Goal: Find specific page/section: Find specific page/section

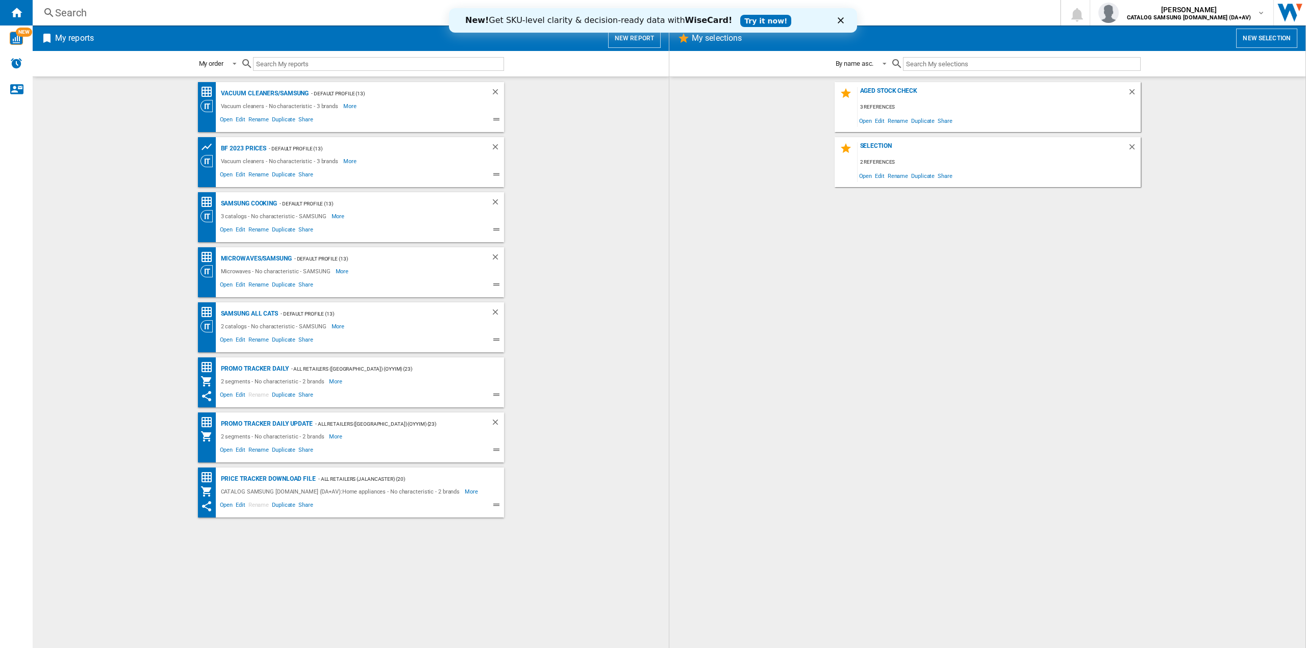
click at [141, 16] on div "Search" at bounding box center [544, 13] width 978 height 14
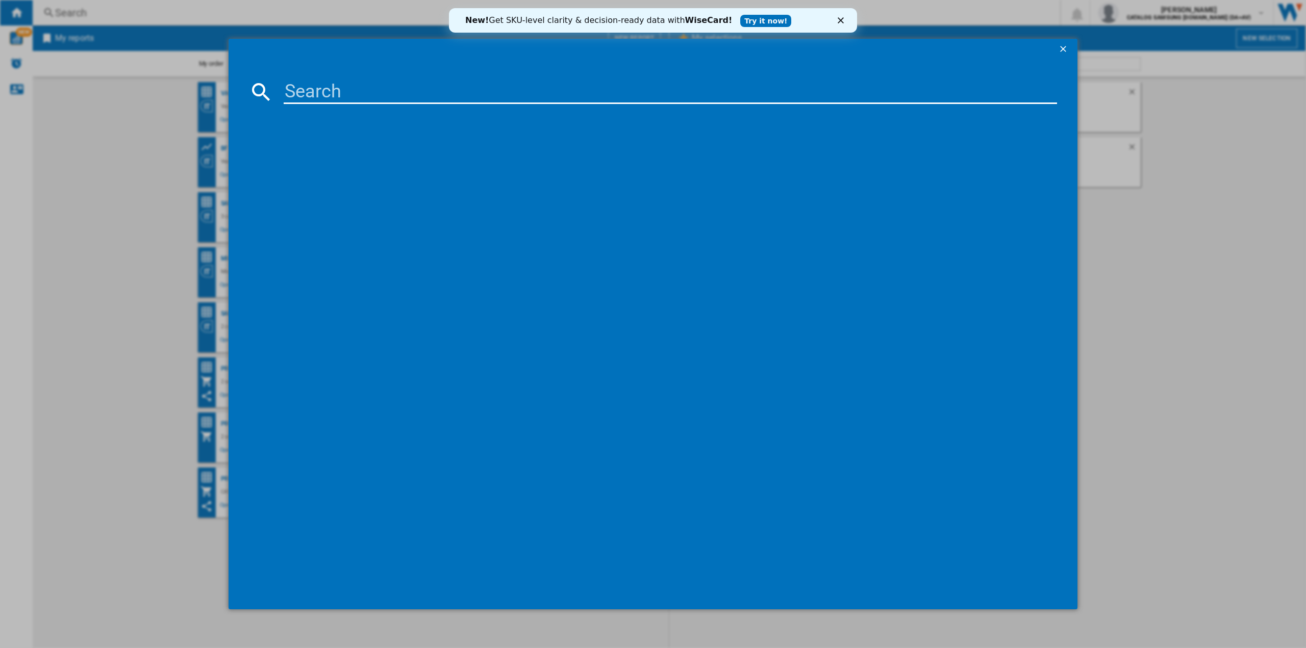
click at [327, 90] on input at bounding box center [670, 92] width 773 height 24
paste input "MS23K3515AW/EU"
type input "MS23K3515AW/EU"
click at [326, 161] on div "SAMSUNG MS23K3515AW WHITE" at bounding box center [660, 158] width 763 height 10
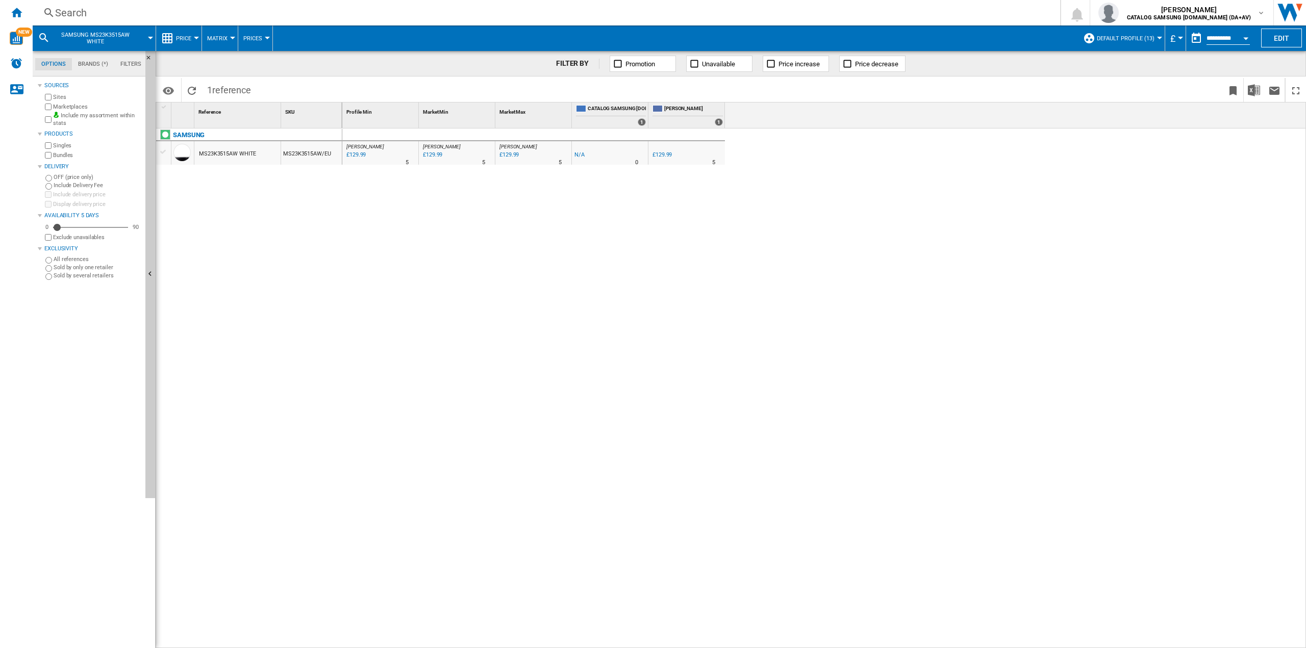
click at [136, 14] on div "Search" at bounding box center [544, 13] width 978 height 14
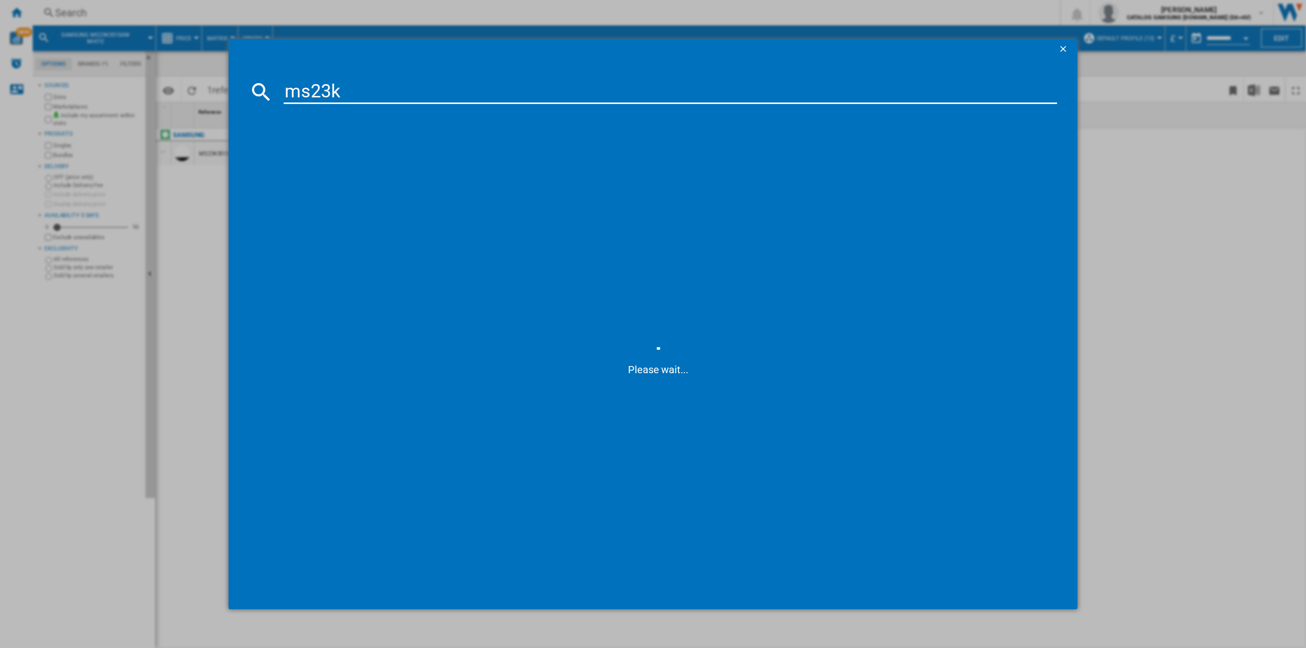
type input "ms23k"
click at [1065, 44] on ng-md-icon "getI18NText('BUTTONS.CLOSE_DIALOG')" at bounding box center [1064, 50] width 12 height 12
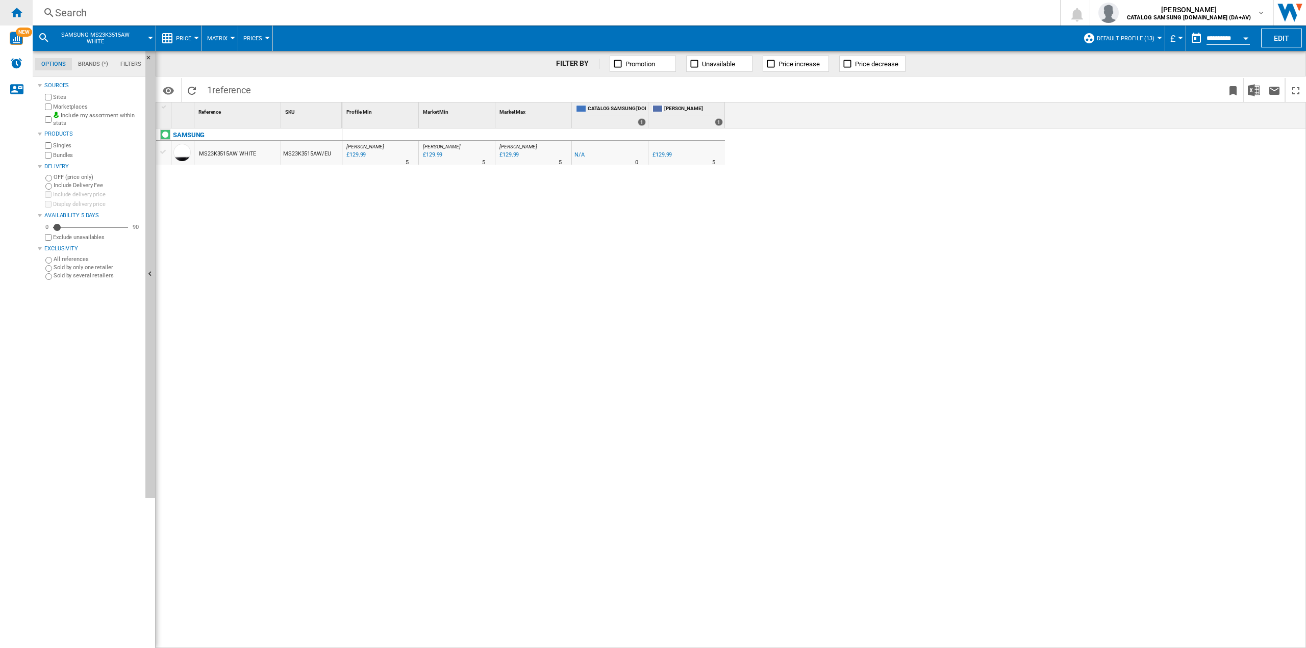
click at [16, 9] on ng-md-icon "Home" at bounding box center [16, 12] width 12 height 12
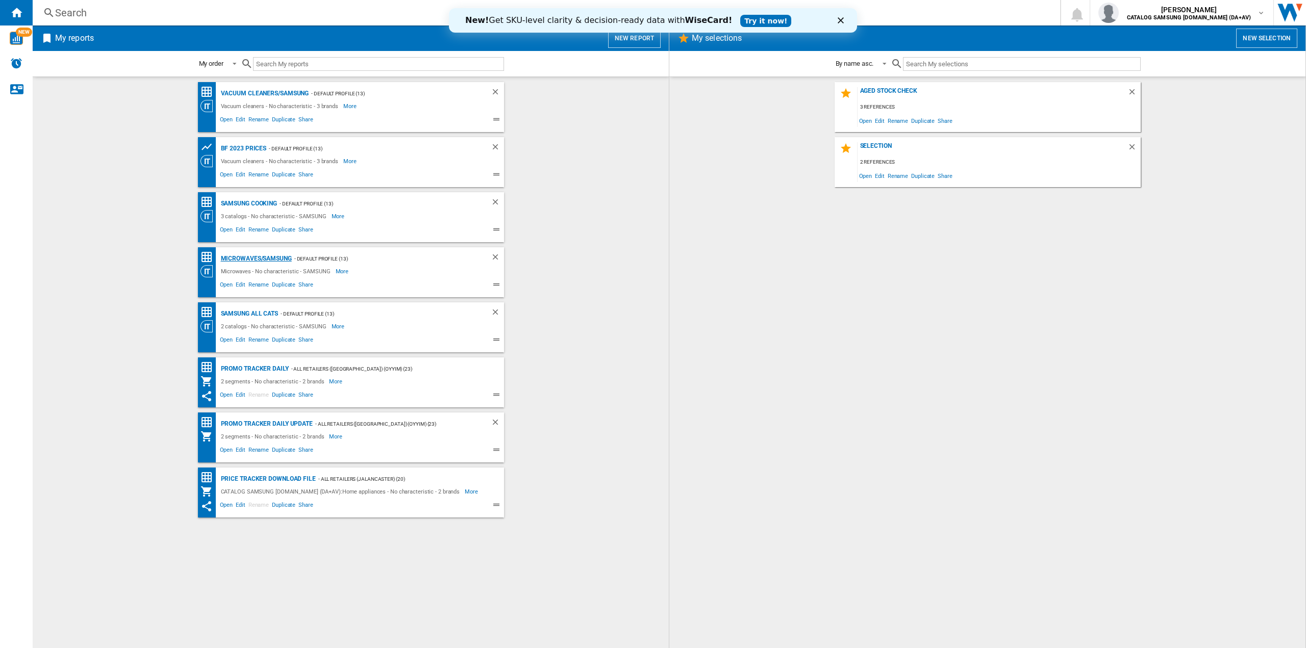
click at [269, 256] on div "Microwaves/SAMSUNG" at bounding box center [254, 259] width 73 height 13
